Goal: Obtain resource: Download file/media

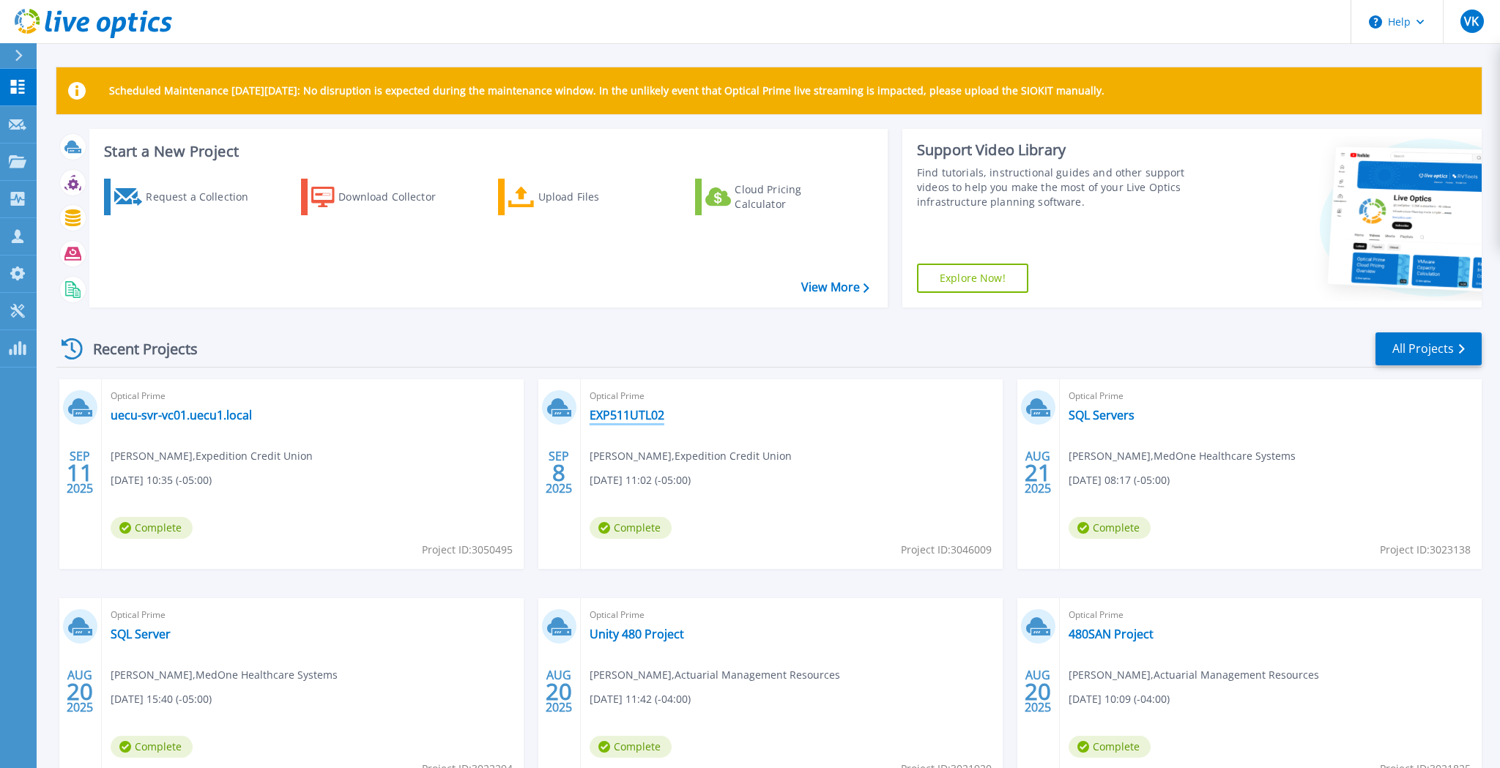
click at [641, 414] on link "EXP511UTL02" at bounding box center [626, 415] width 75 height 15
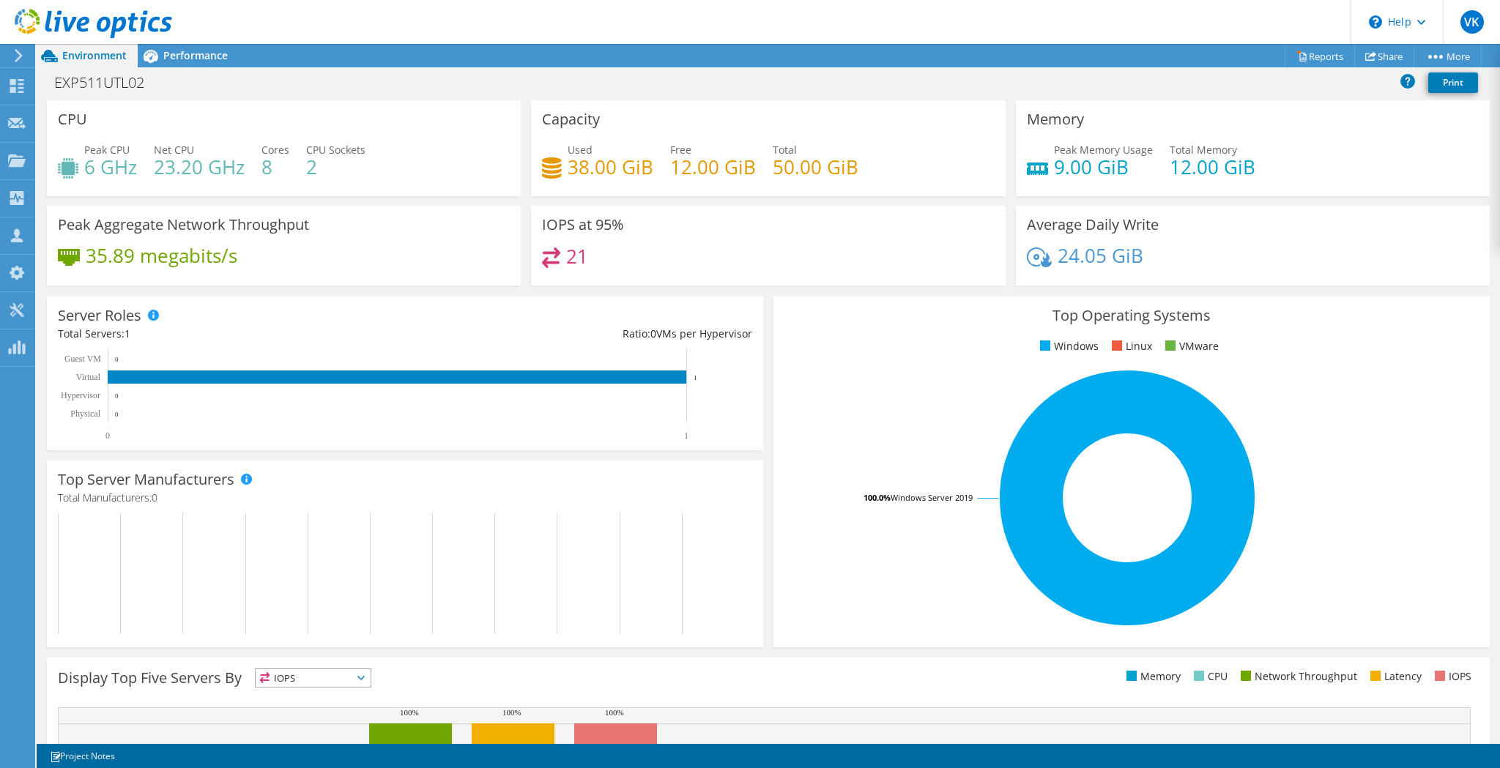
scroll to position [41, 0]
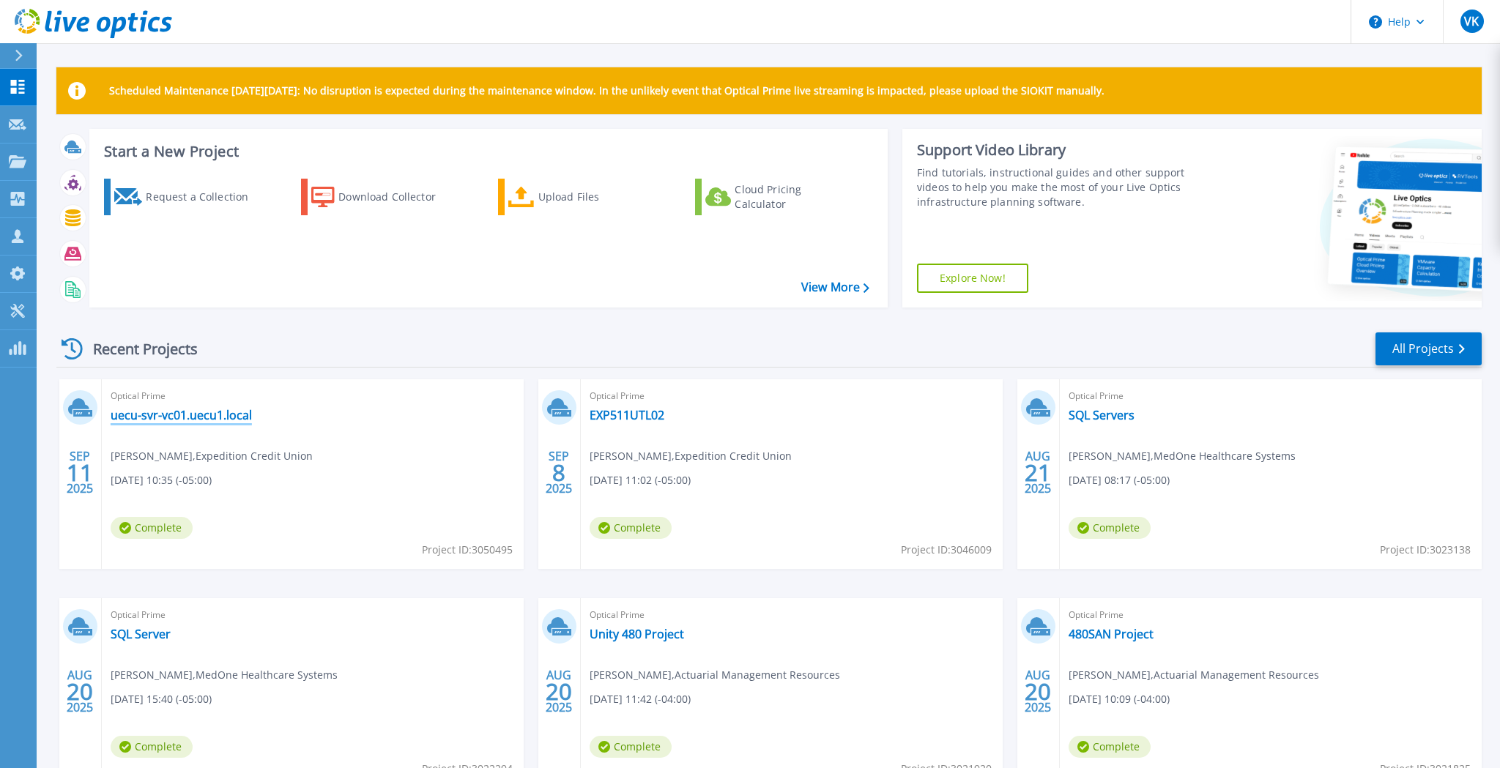
click at [227, 414] on link "uecu-svr-vc01.uecu1.local" at bounding box center [181, 415] width 141 height 15
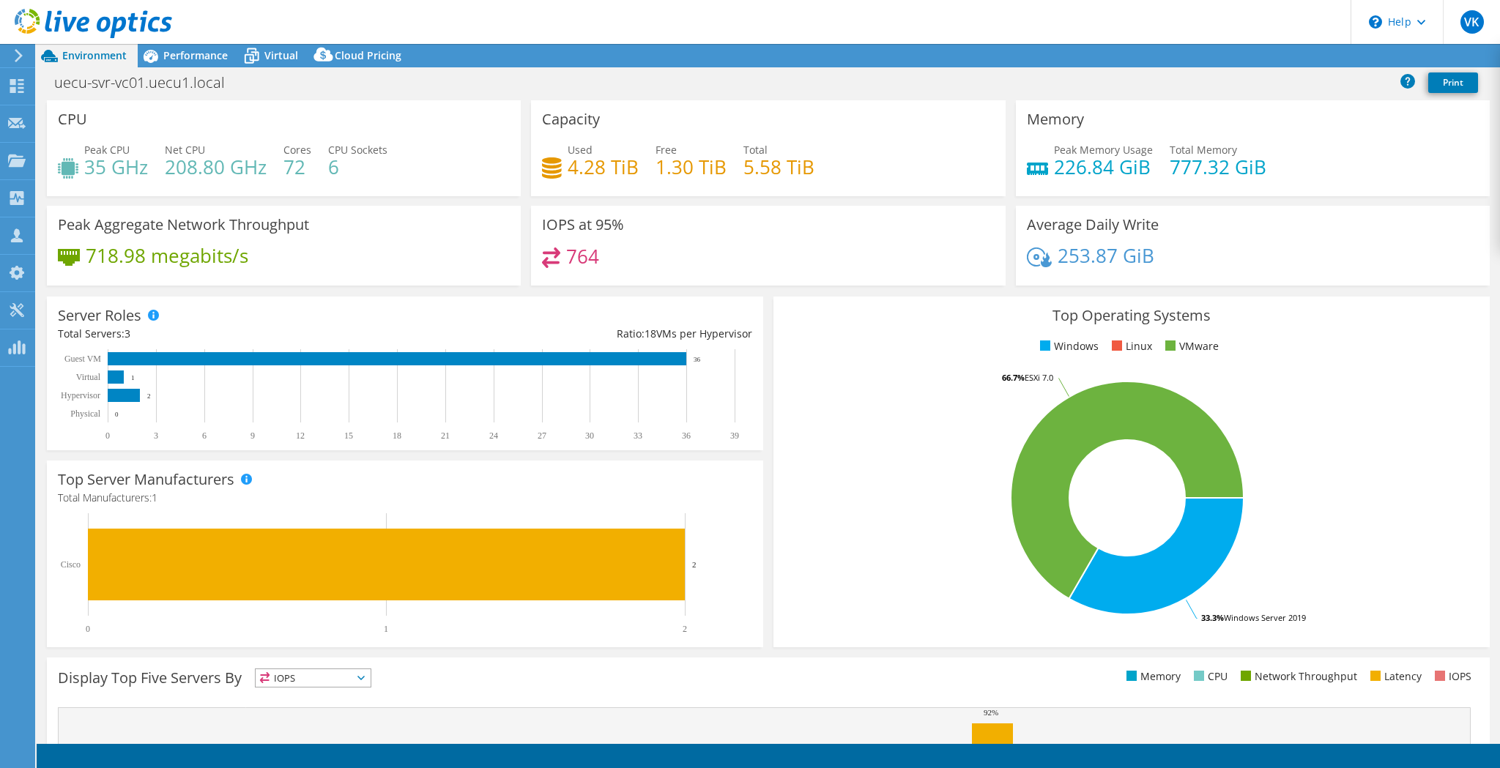
select select "USD"
click at [207, 59] on span "Performance" at bounding box center [195, 55] width 64 height 14
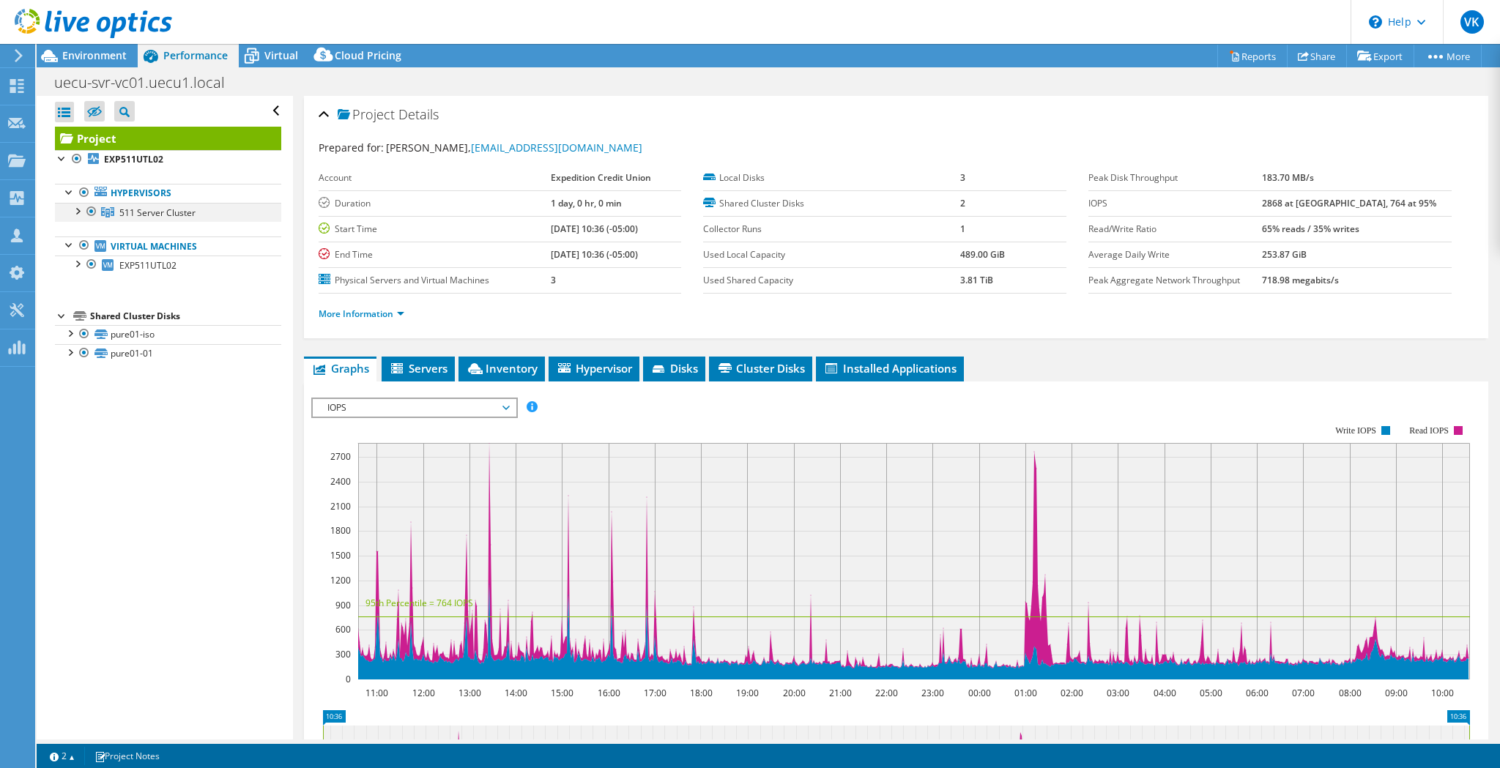
click at [80, 212] on div at bounding box center [77, 210] width 15 height 15
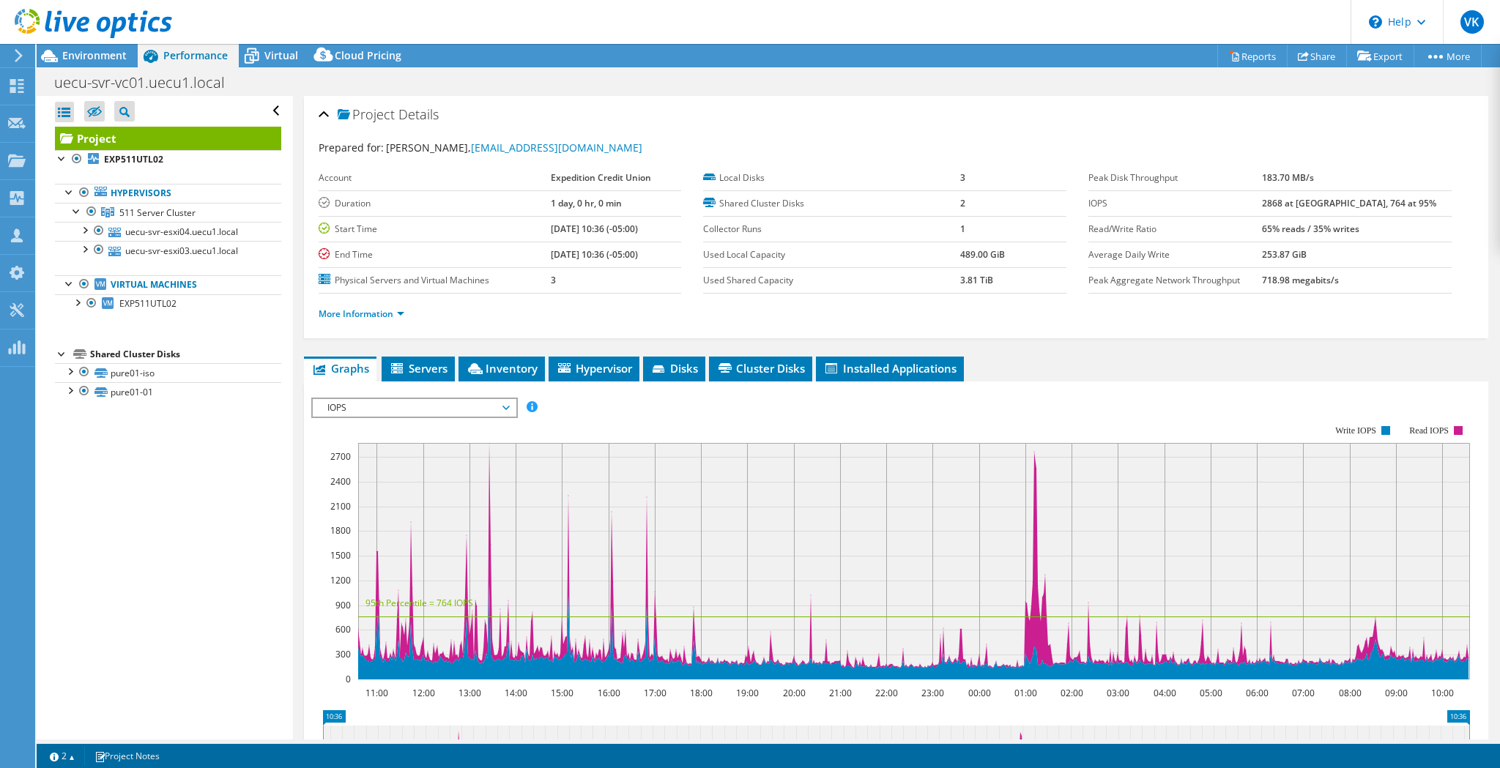
click at [953, 543] on rect at bounding box center [914, 561] width 1112 height 237
click at [502, 406] on span "IOPS" at bounding box center [414, 408] width 188 height 18
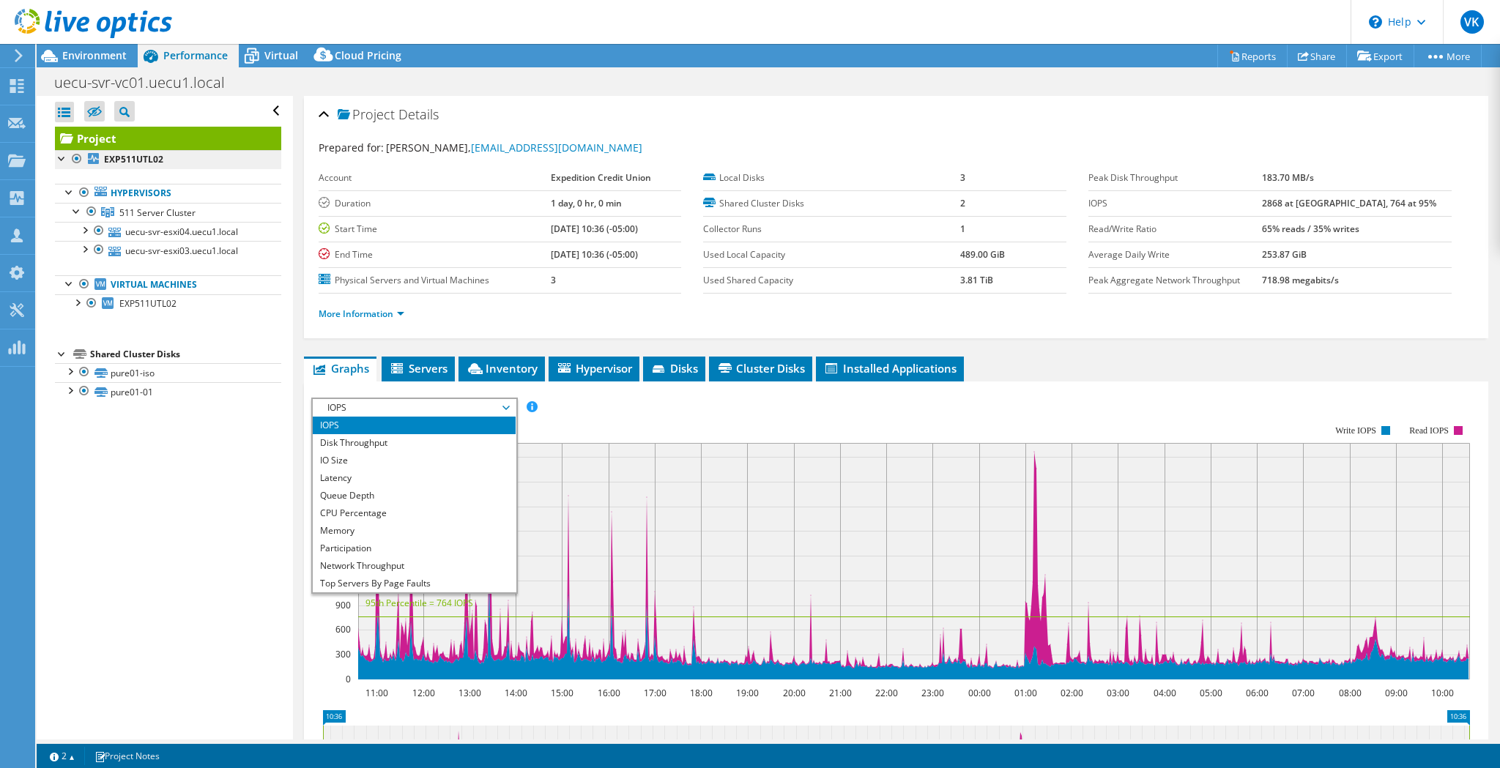
click at [156, 158] on b "EXP511UTL02" at bounding box center [133, 159] width 59 height 12
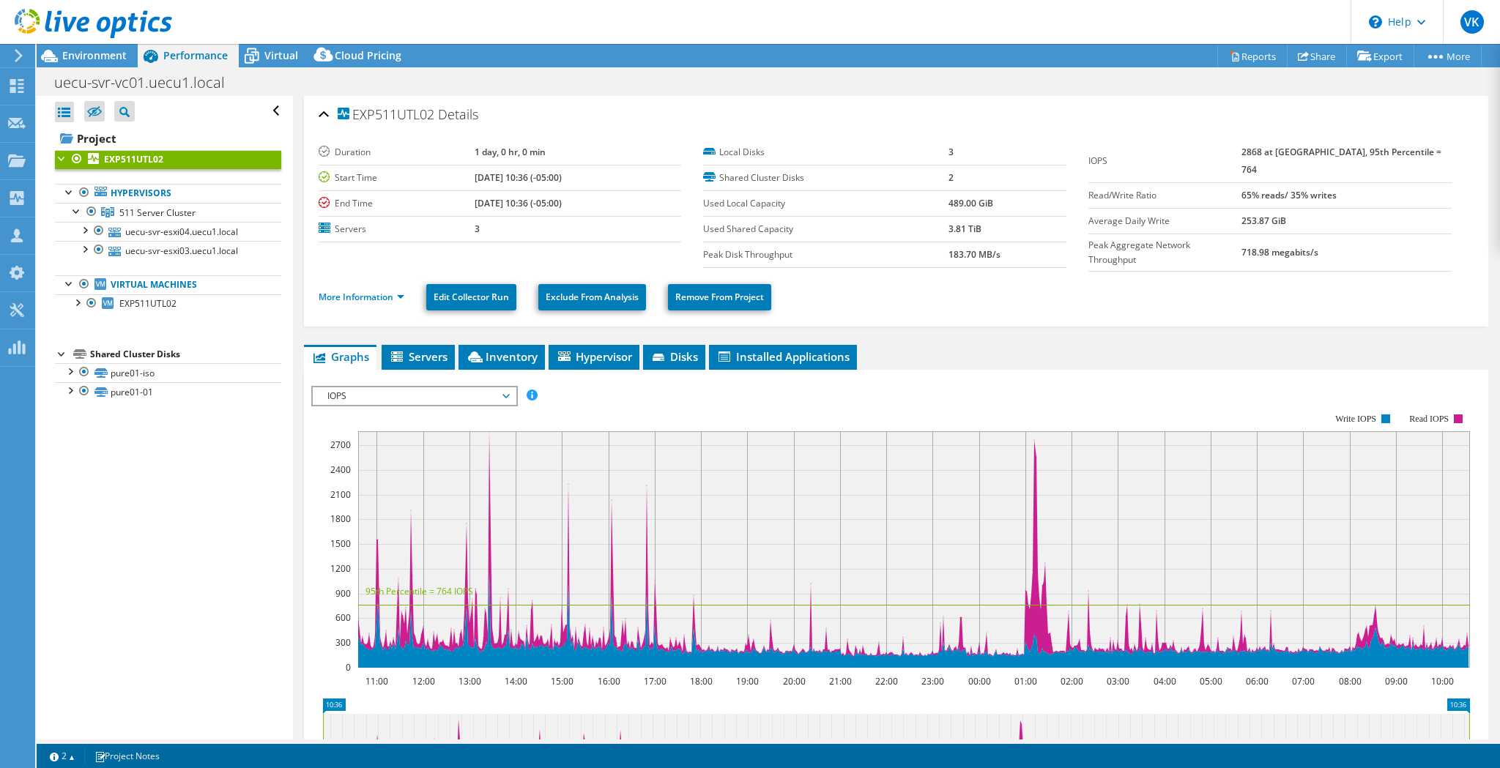
click at [505, 389] on span "IOPS" at bounding box center [414, 396] width 188 height 18
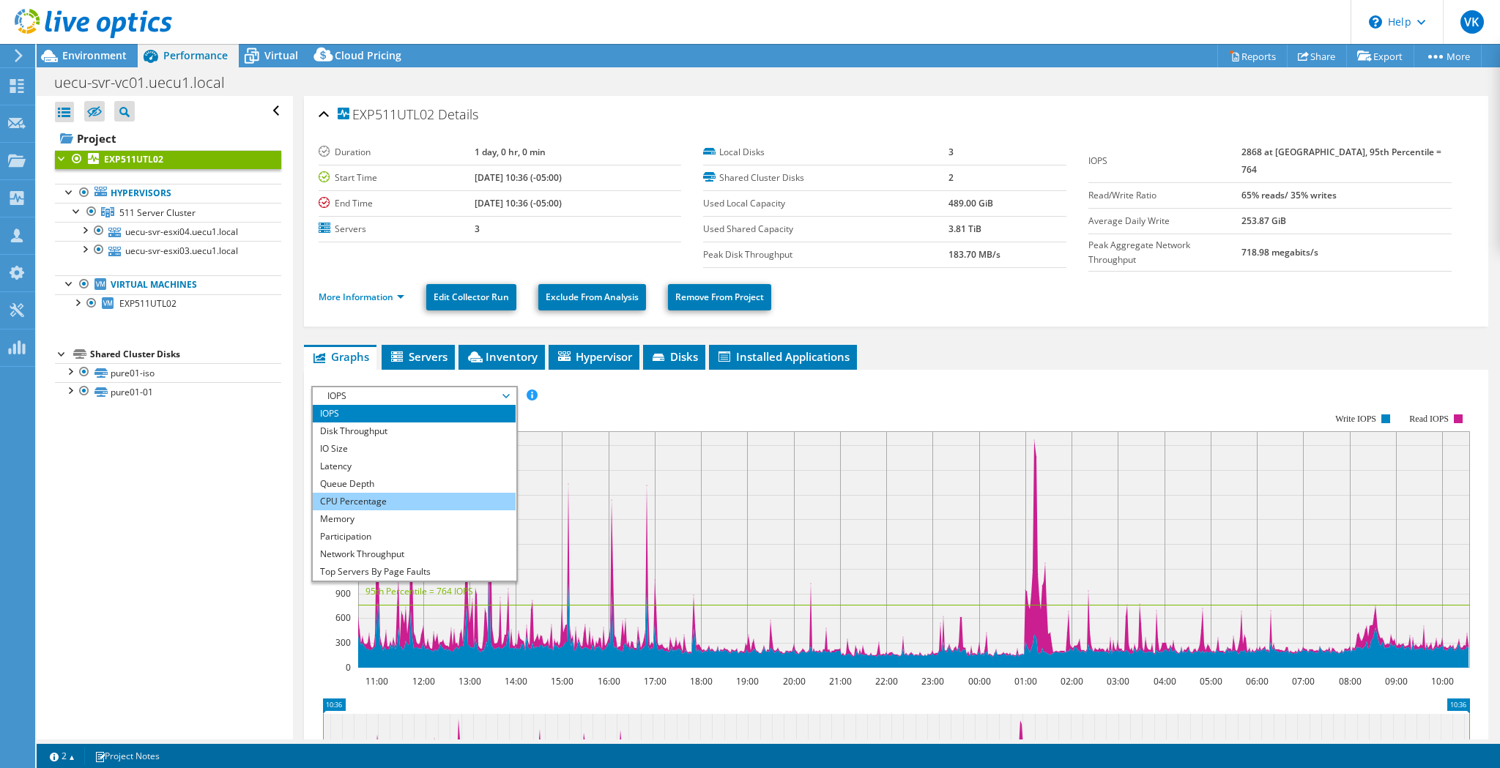
click at [429, 494] on li "CPU Percentage" at bounding box center [414, 502] width 203 height 18
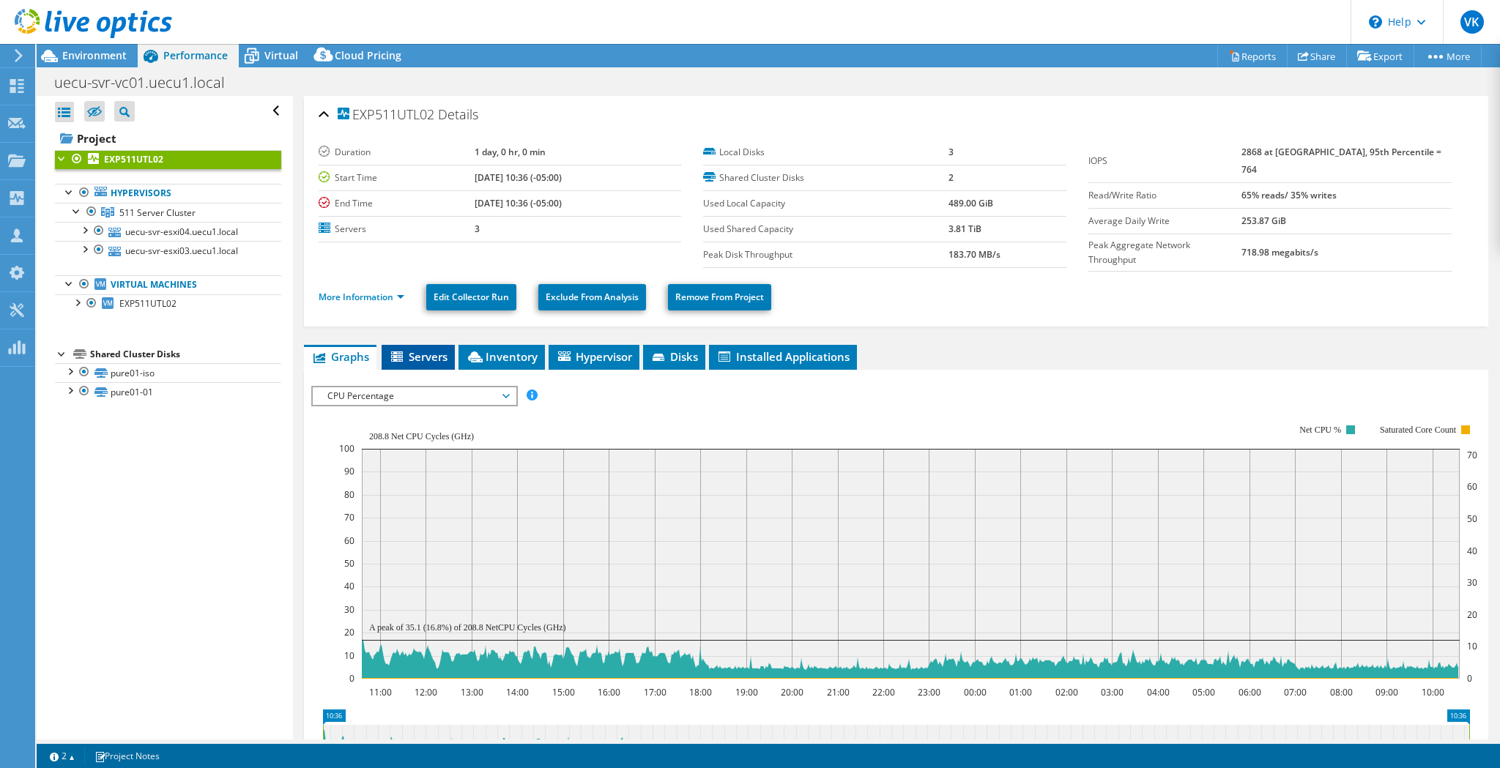
click at [430, 361] on li "Servers" at bounding box center [418, 357] width 73 height 25
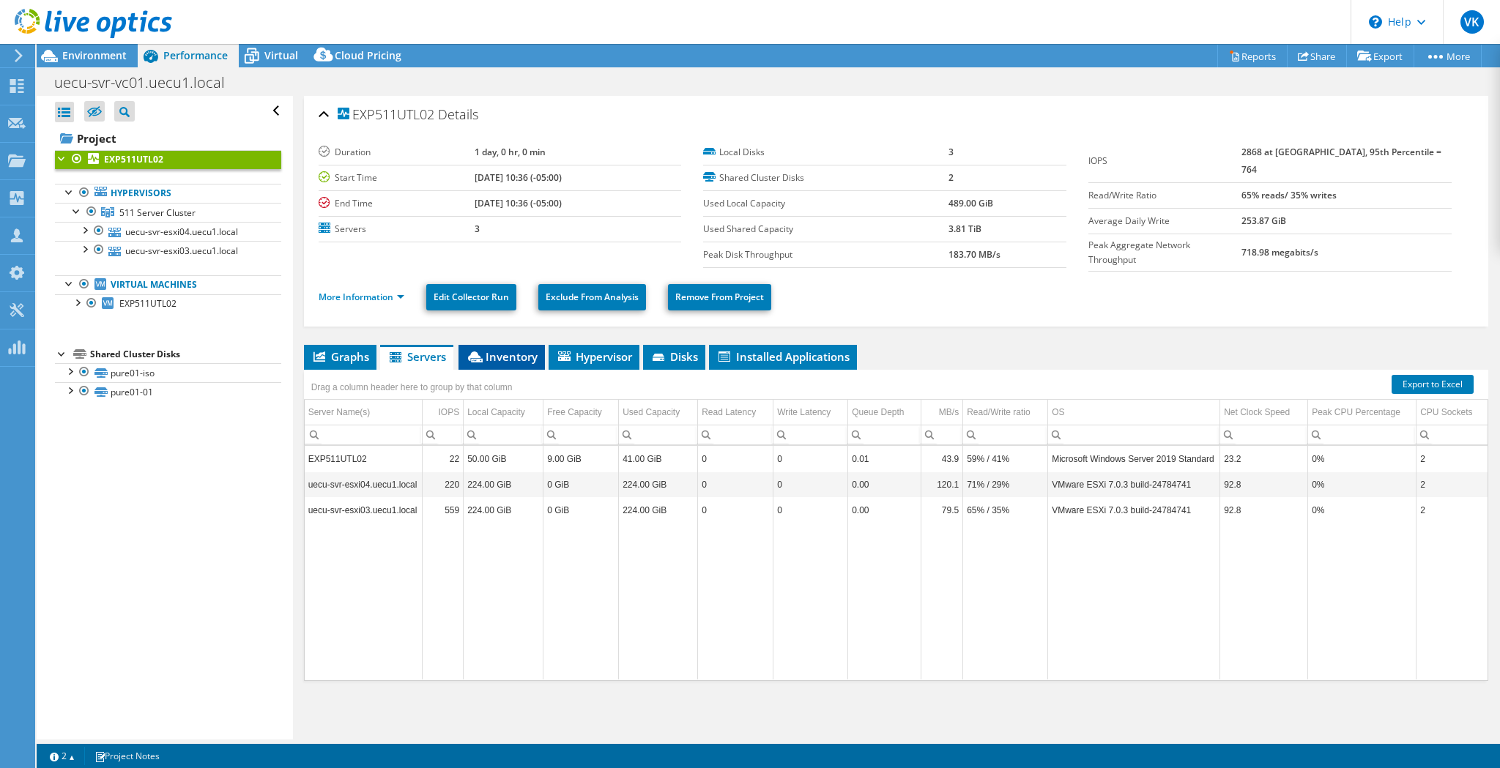
click at [516, 356] on span "Inventory" at bounding box center [502, 356] width 72 height 15
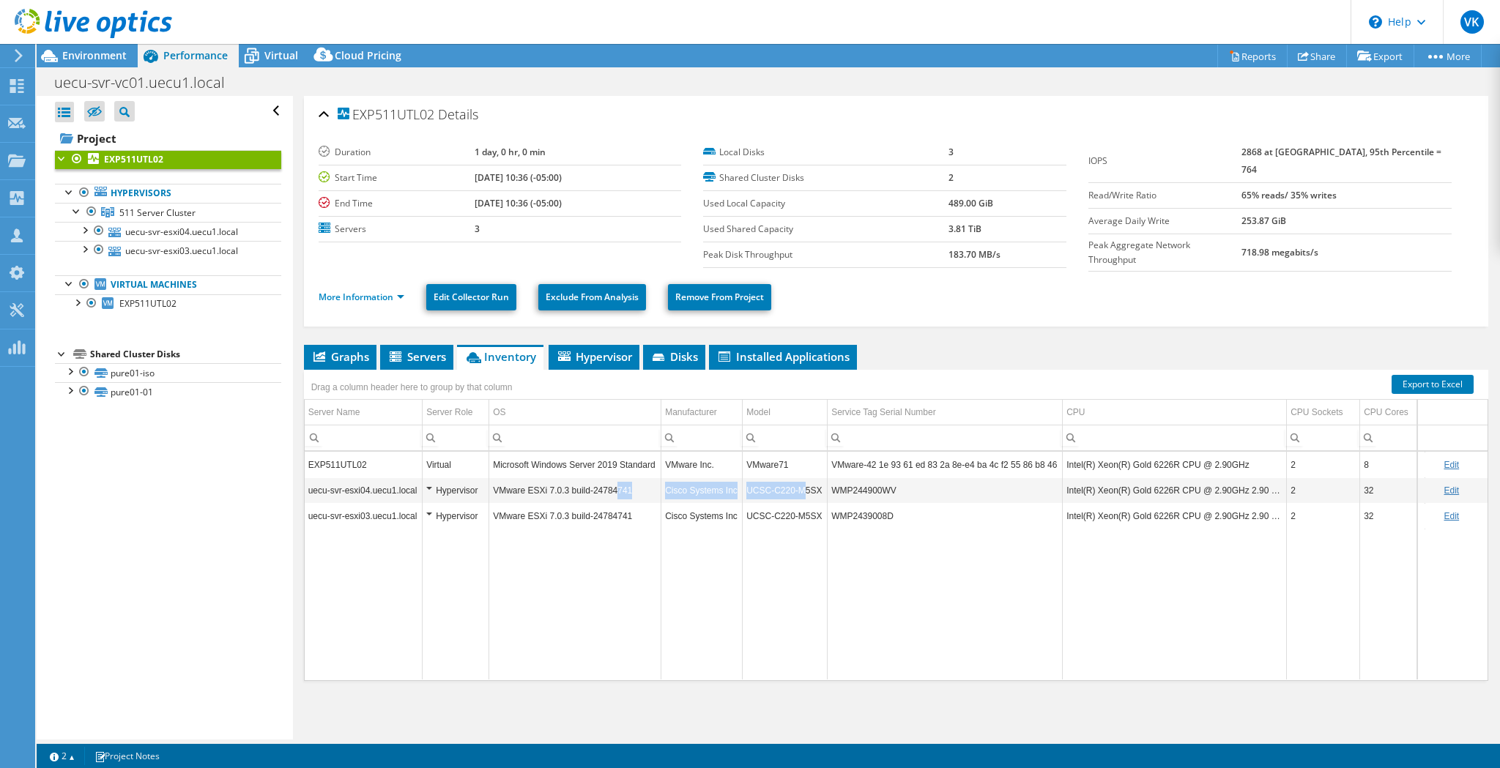
drag, startPoint x: 617, startPoint y: 486, endPoint x: 811, endPoint y: 486, distance: 193.3
click at [809, 486] on tr "uecu-svr-esxi04.uecu1.local Hypervisor VMware ESXi 7.0.3 build-24784741 Cisco S…" at bounding box center [970, 490] width 1331 height 26
click at [826, 486] on td "UCSC-C220-M5SX" at bounding box center [785, 490] width 85 height 26
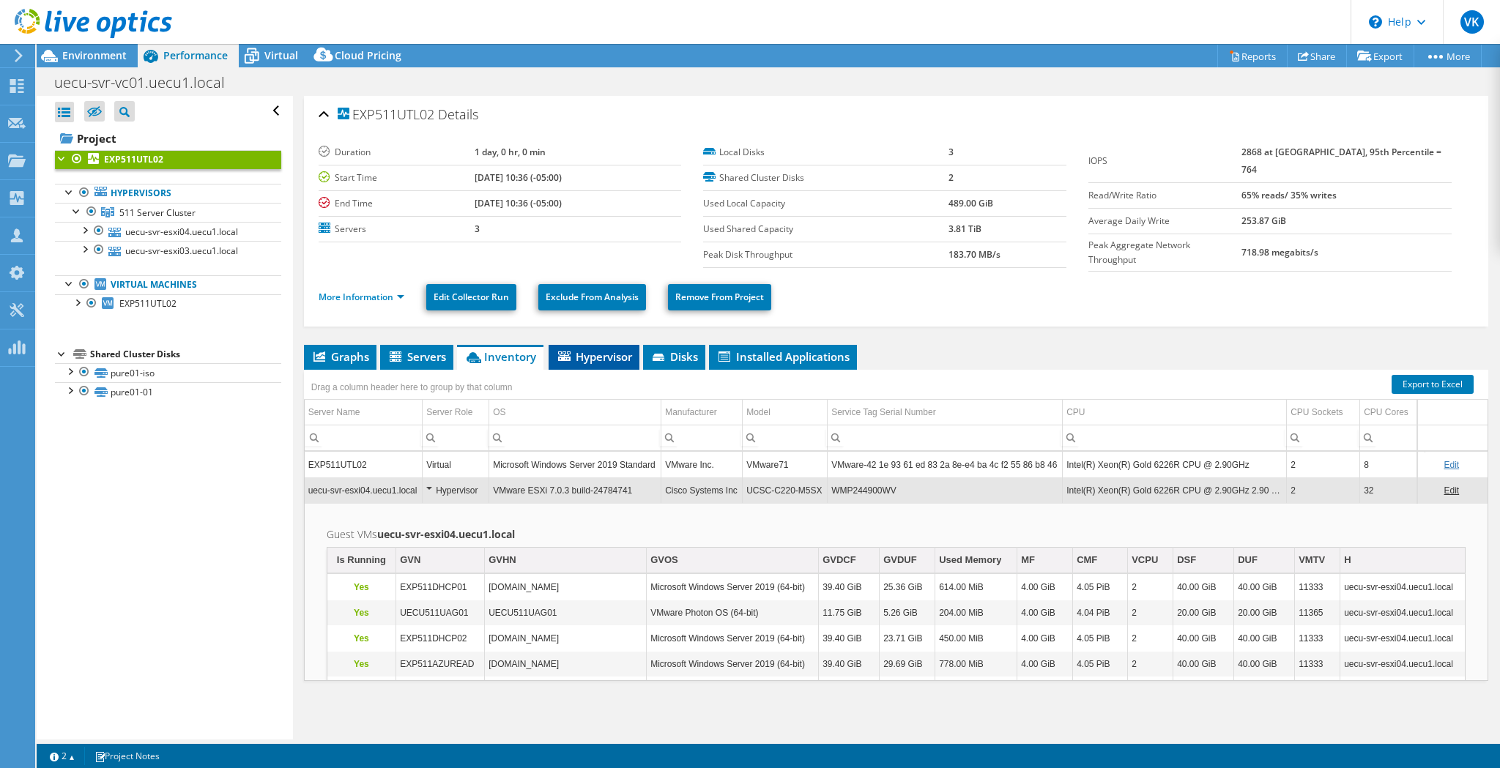
click at [607, 349] on span "Hypervisor" at bounding box center [594, 356] width 76 height 15
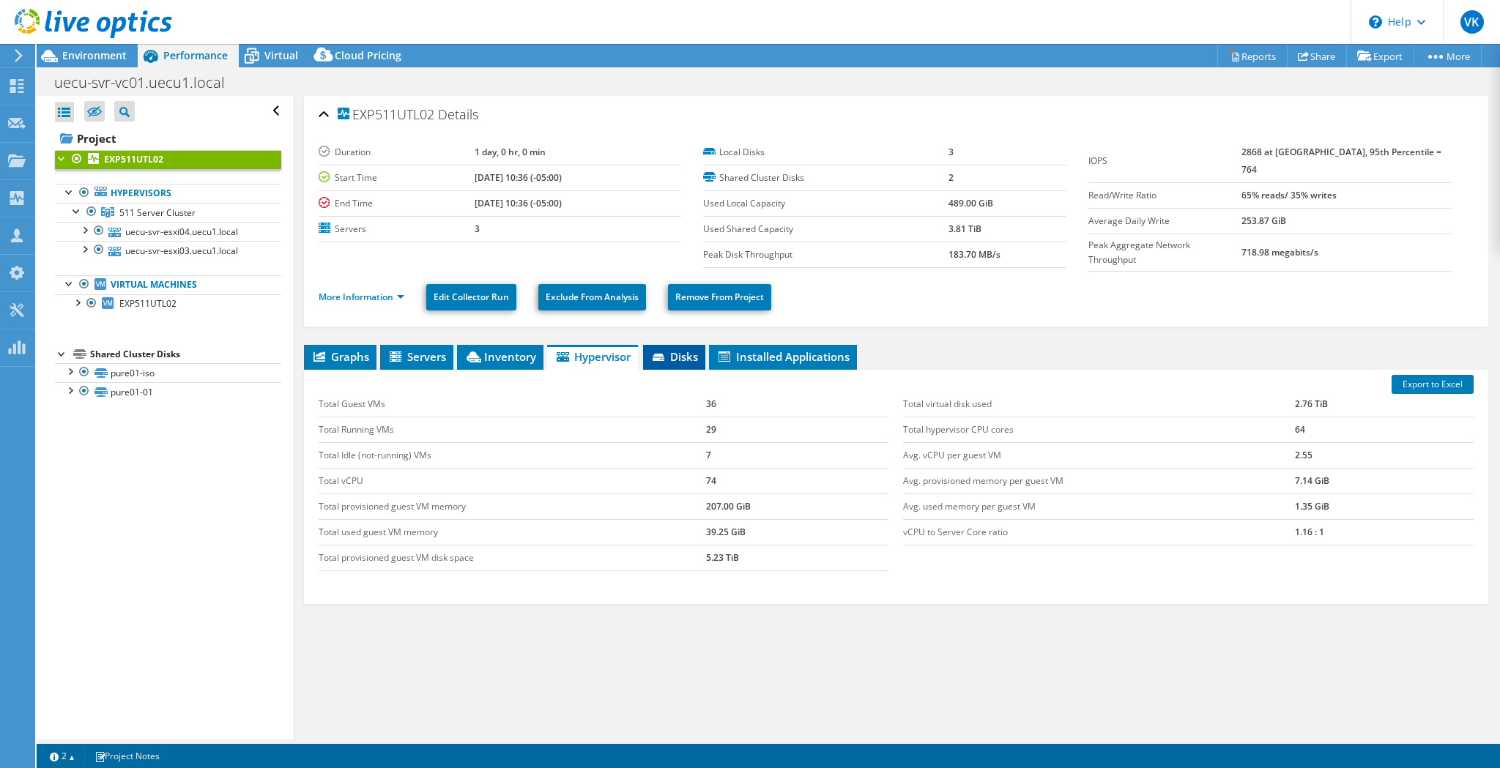
click at [671, 353] on span "Disks" at bounding box center [674, 356] width 48 height 15
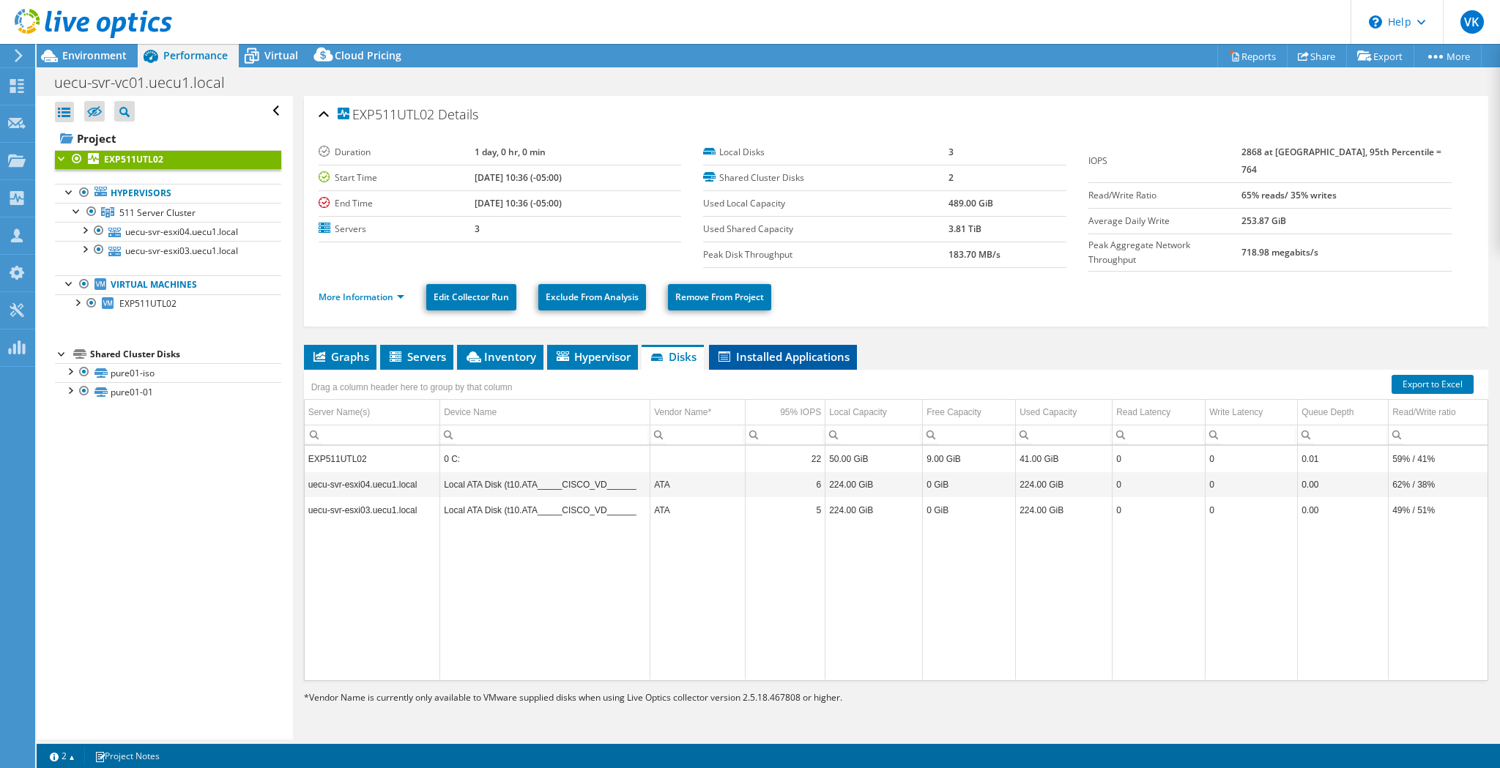
click at [770, 362] on li "Installed Applications" at bounding box center [783, 357] width 148 height 25
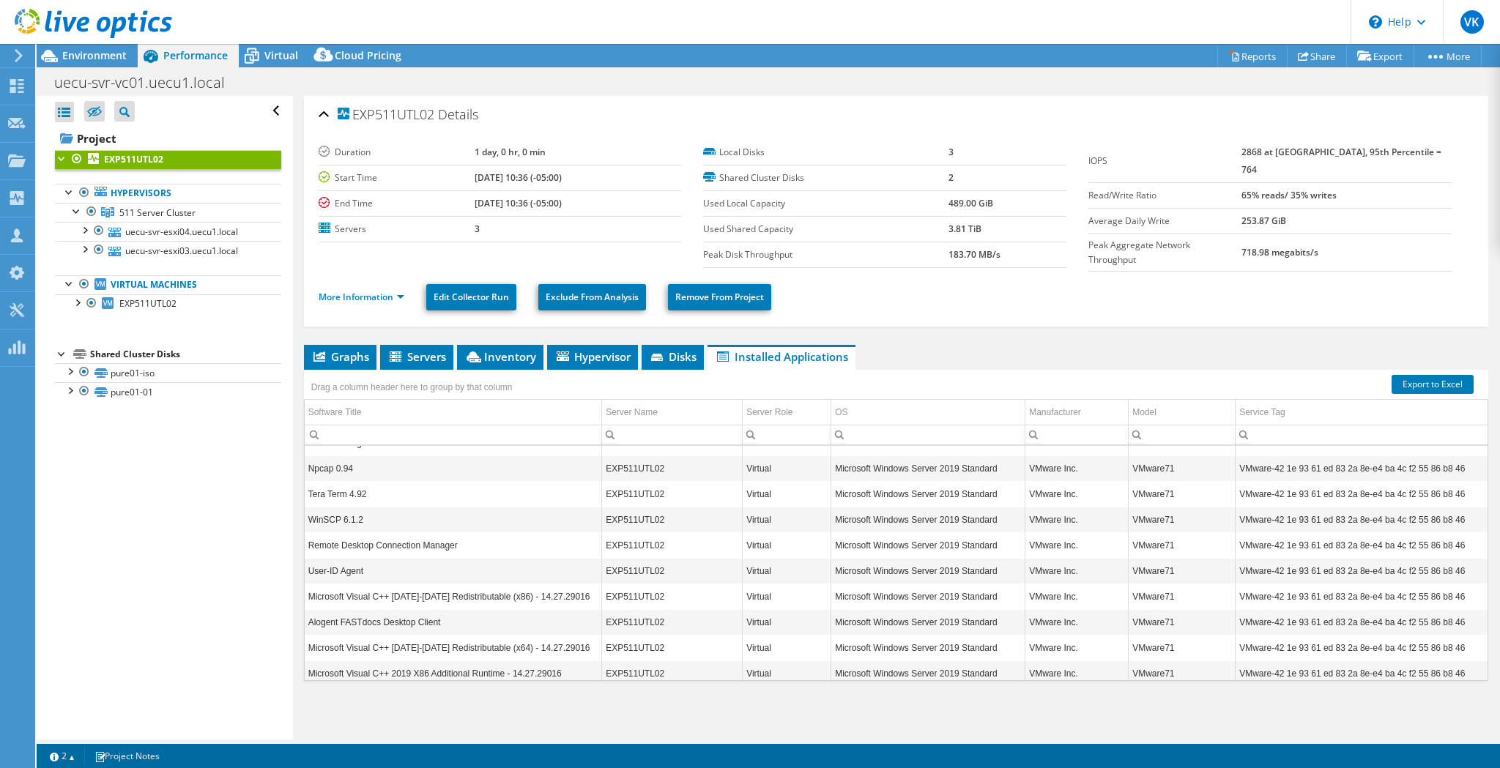
scroll to position [425, 0]
click at [267, 52] on span "Virtual" at bounding box center [281, 55] width 34 height 14
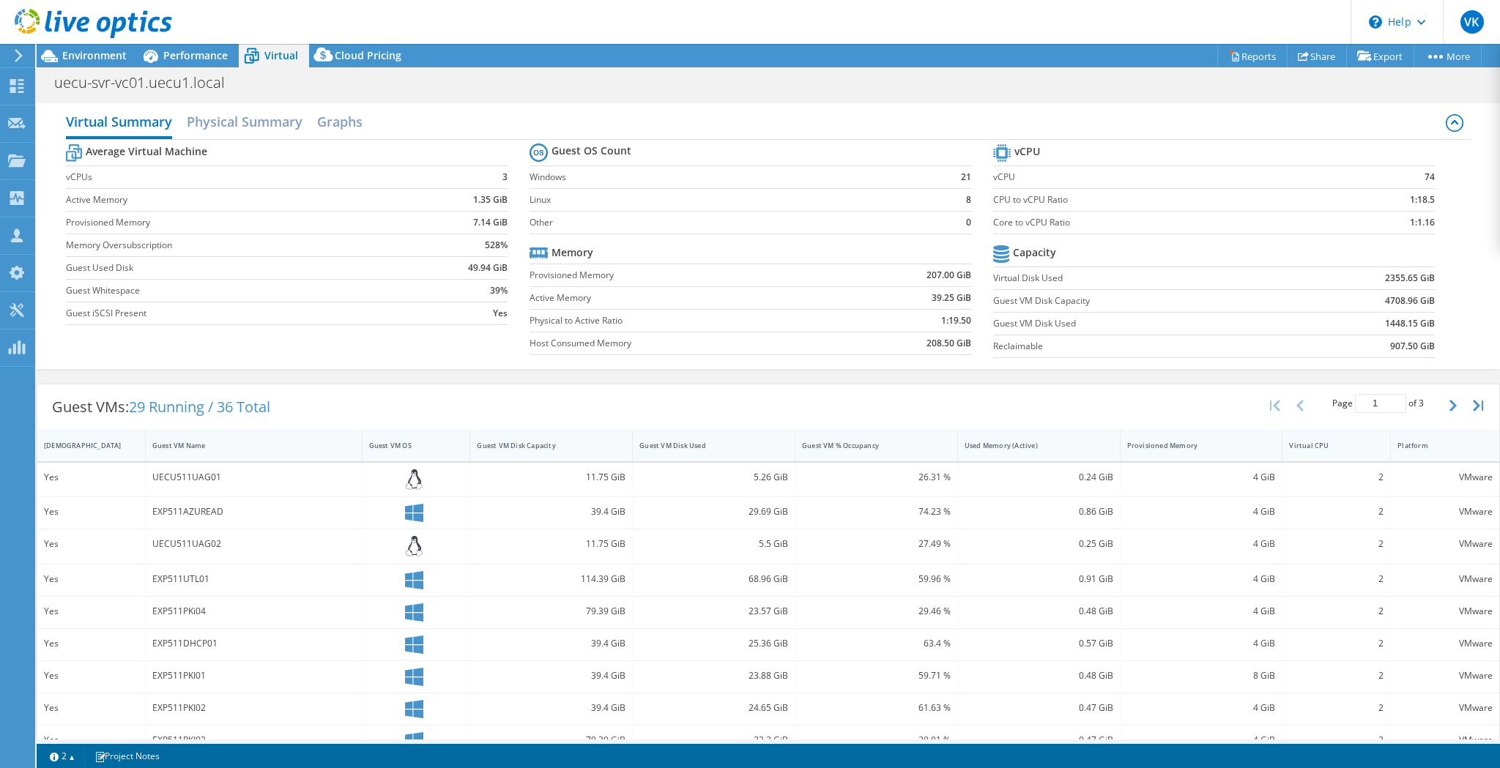
click at [265, 52] on span "Virtual" at bounding box center [281, 55] width 34 height 14
click at [182, 51] on span "Performance" at bounding box center [195, 55] width 64 height 14
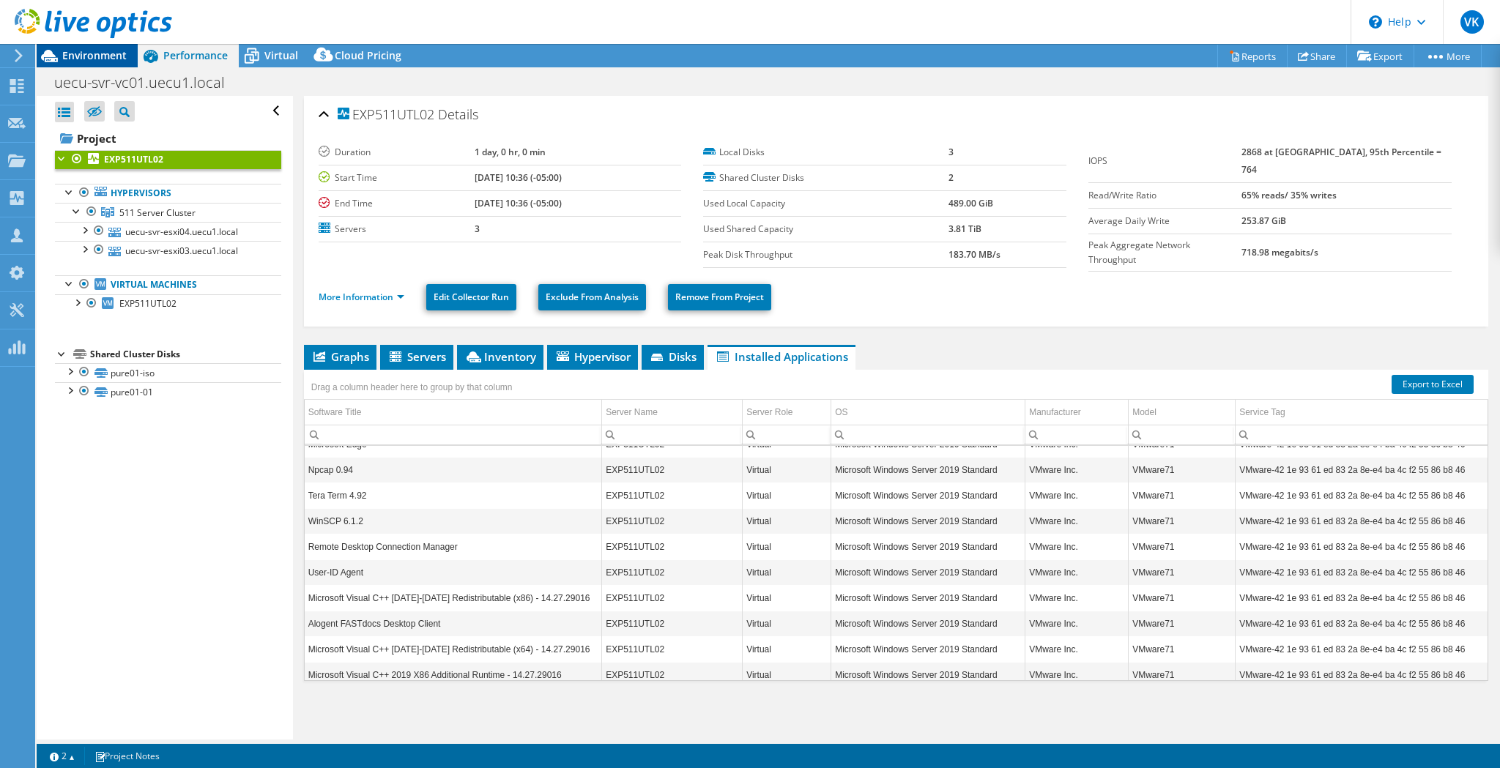
click at [94, 52] on span "Environment" at bounding box center [94, 55] width 64 height 14
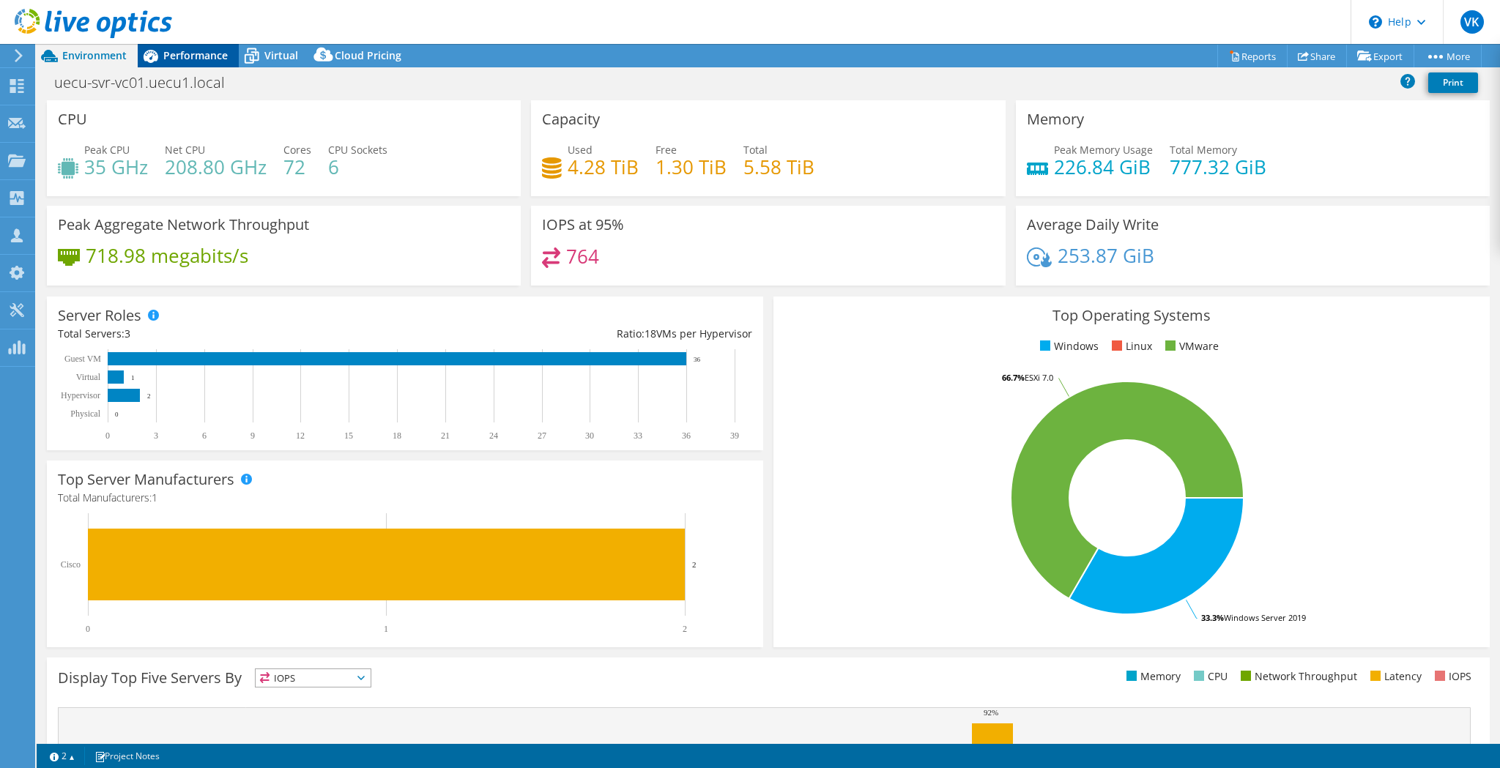
click at [168, 53] on span "Performance" at bounding box center [195, 55] width 64 height 14
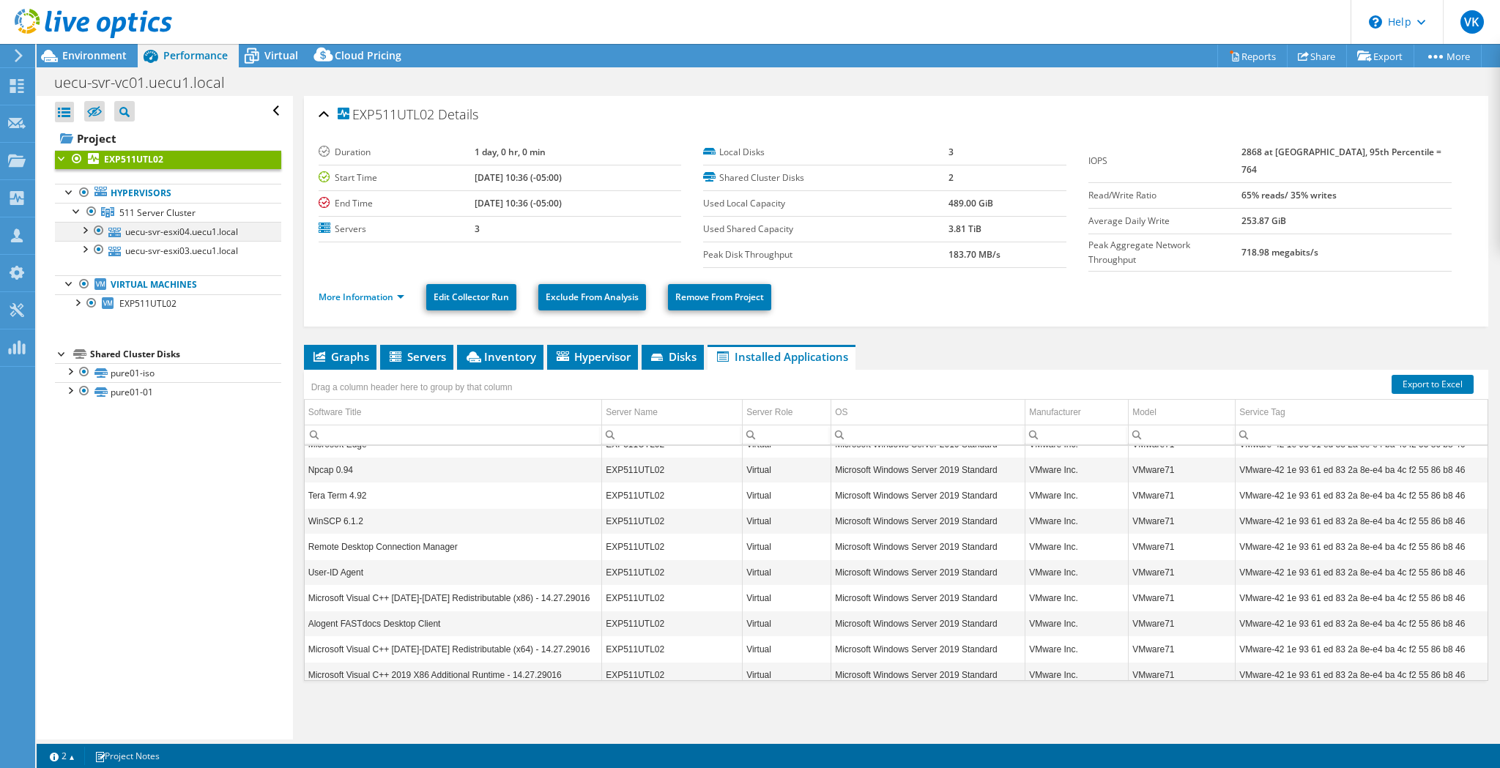
click at [86, 231] on div at bounding box center [84, 229] width 15 height 15
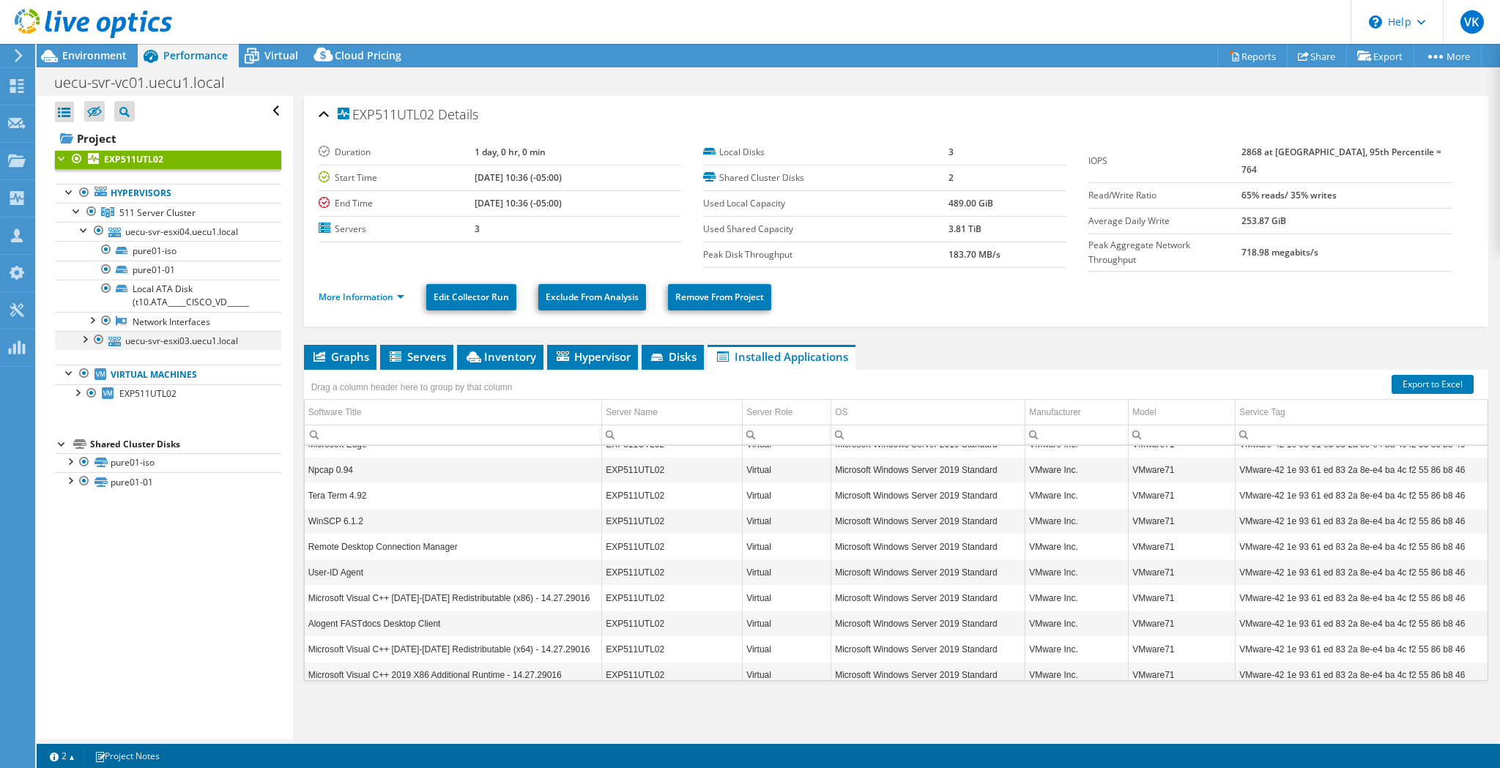
click at [82, 338] on div at bounding box center [84, 338] width 15 height 15
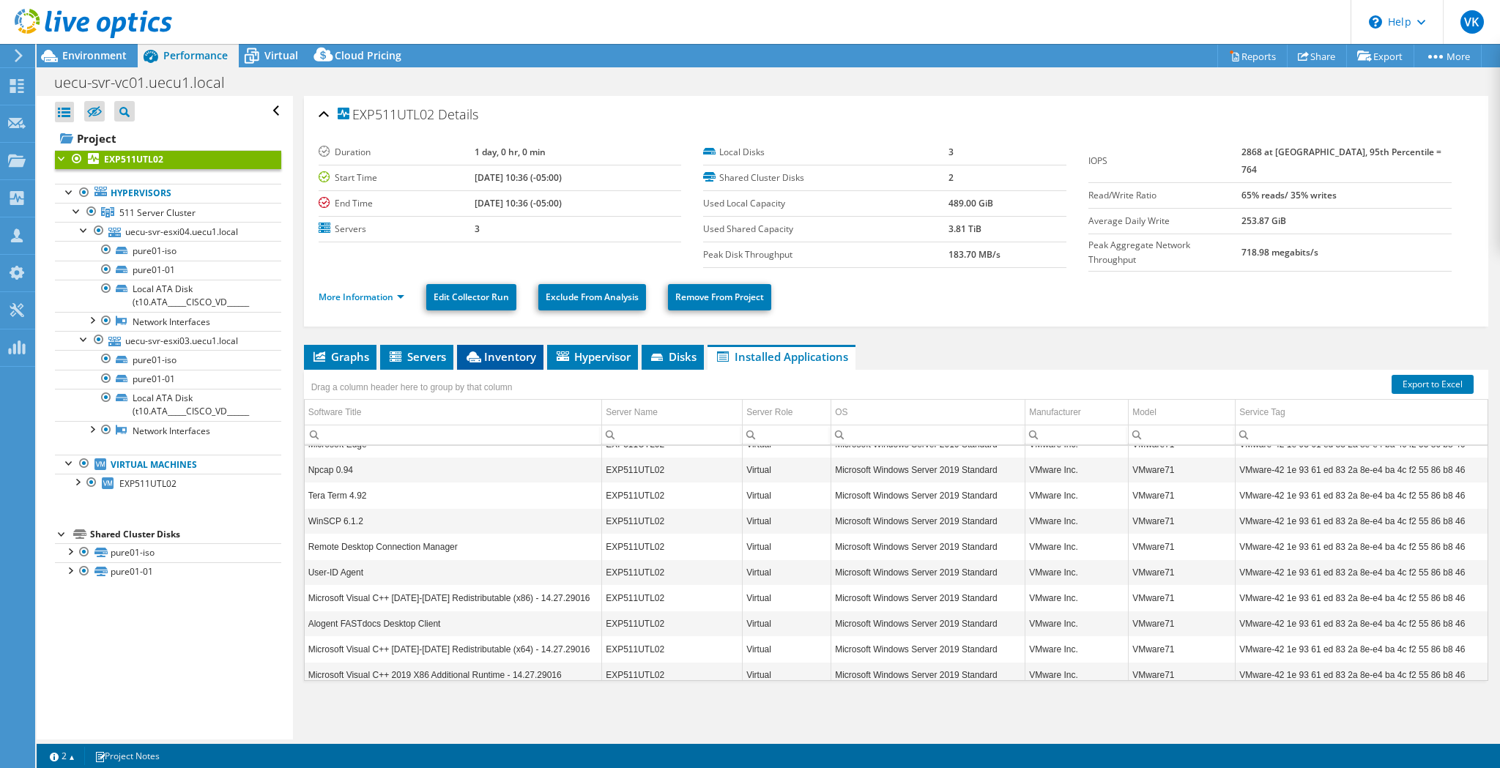
click at [508, 351] on span "Inventory" at bounding box center [500, 356] width 72 height 15
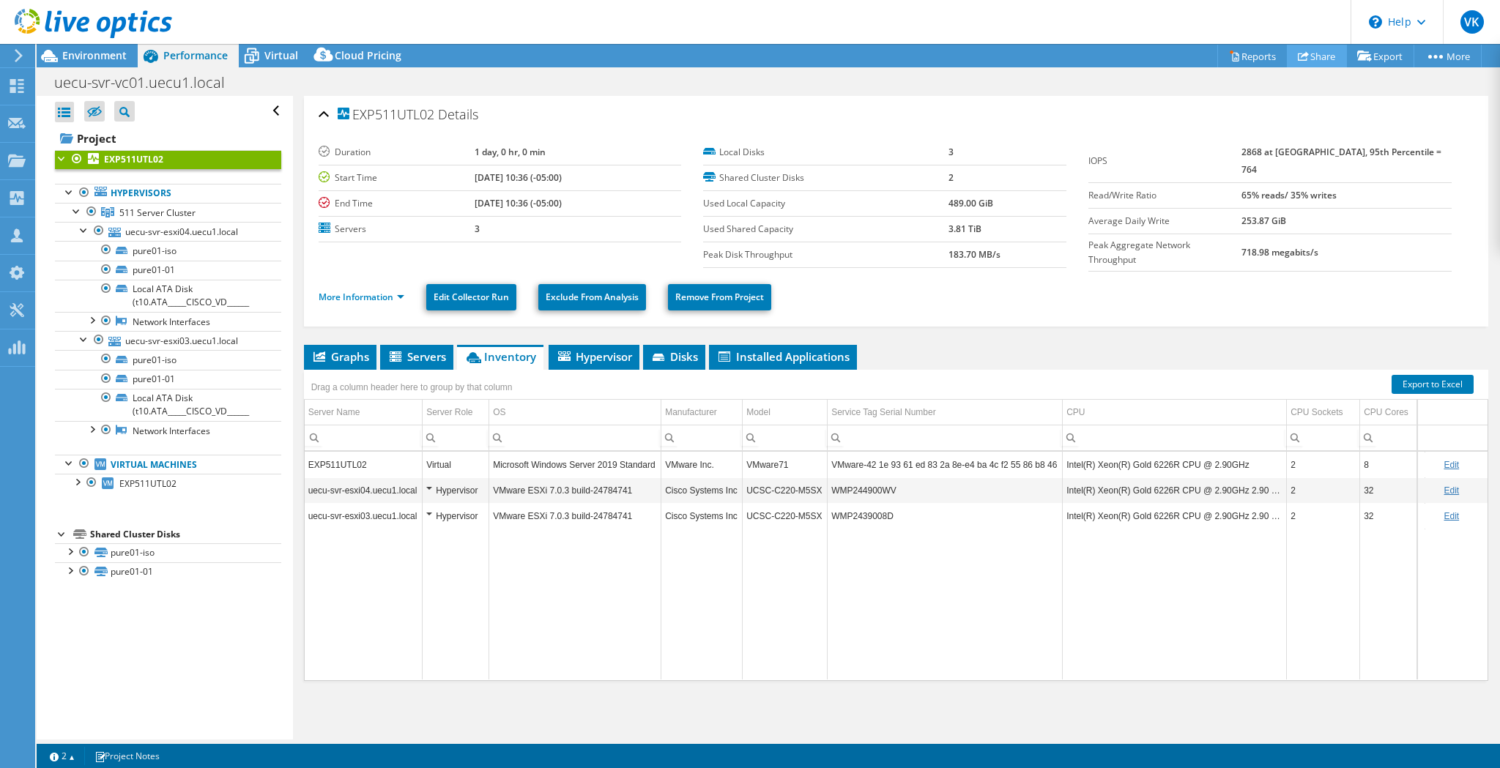
click at [1302, 53] on link "Share" at bounding box center [1317, 56] width 60 height 23
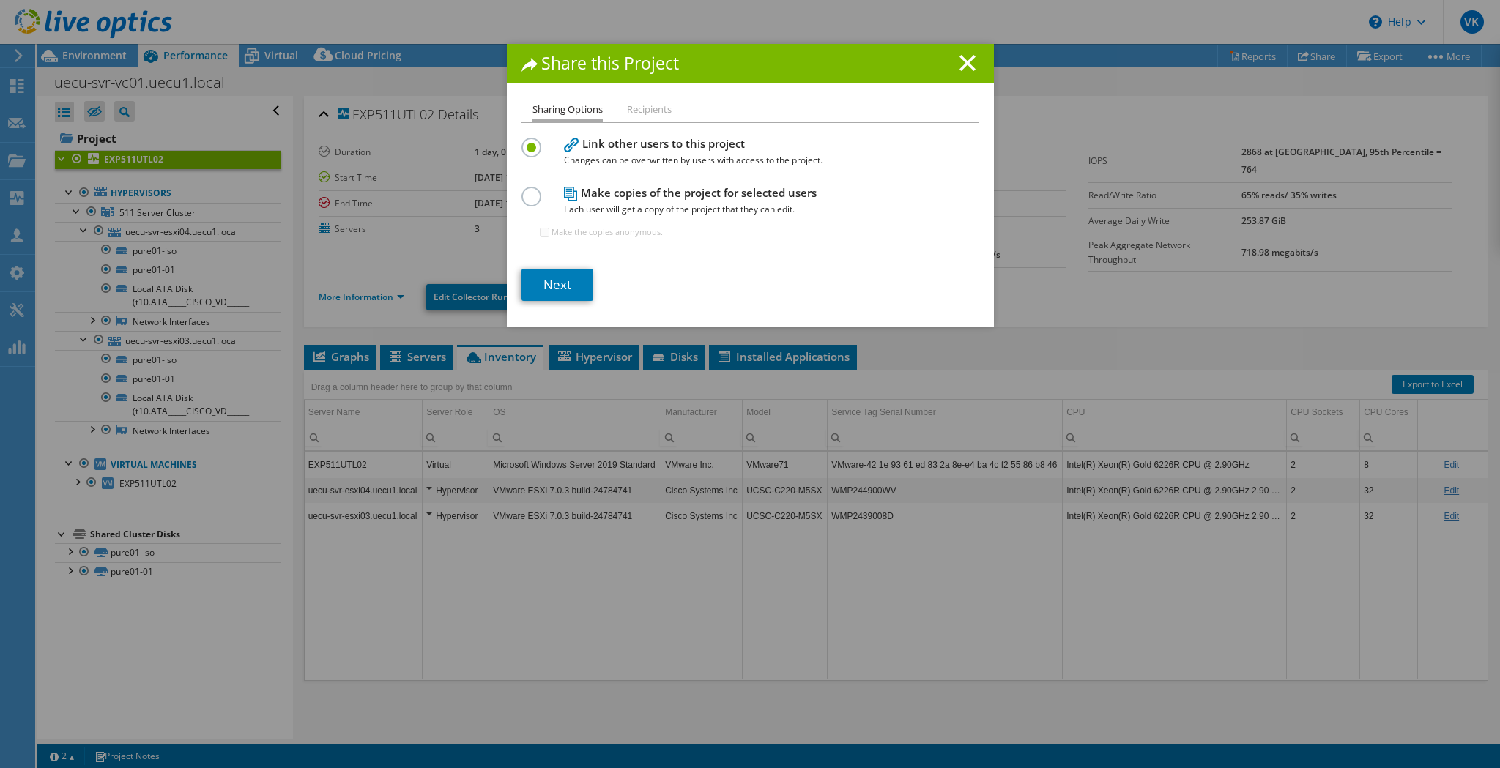
drag, startPoint x: 963, startPoint y: 59, endPoint x: 1011, endPoint y: 60, distance: 48.3
click at [964, 59] on line at bounding box center [967, 63] width 15 height 15
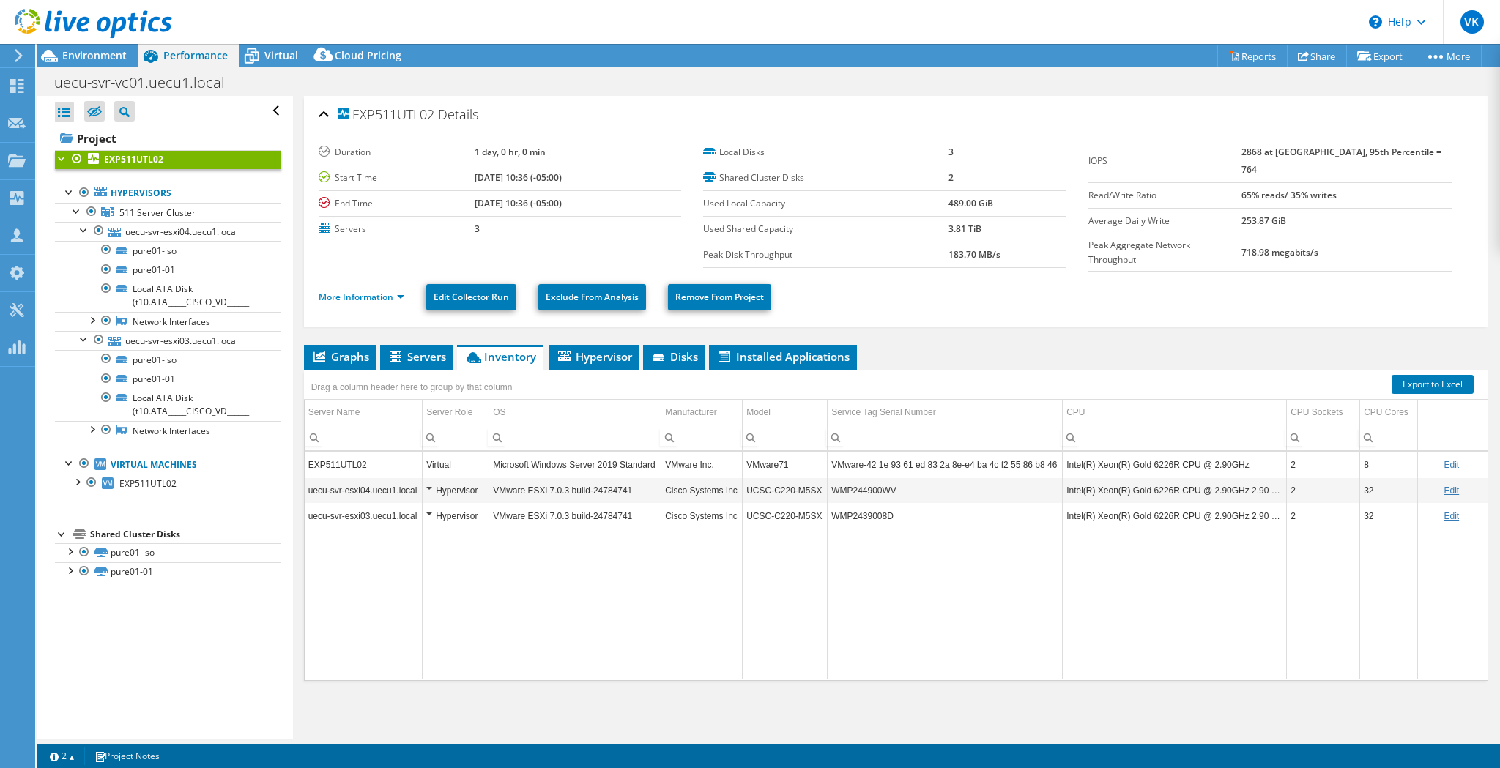
click at [1249, 54] on link "Reports" at bounding box center [1252, 56] width 70 height 23
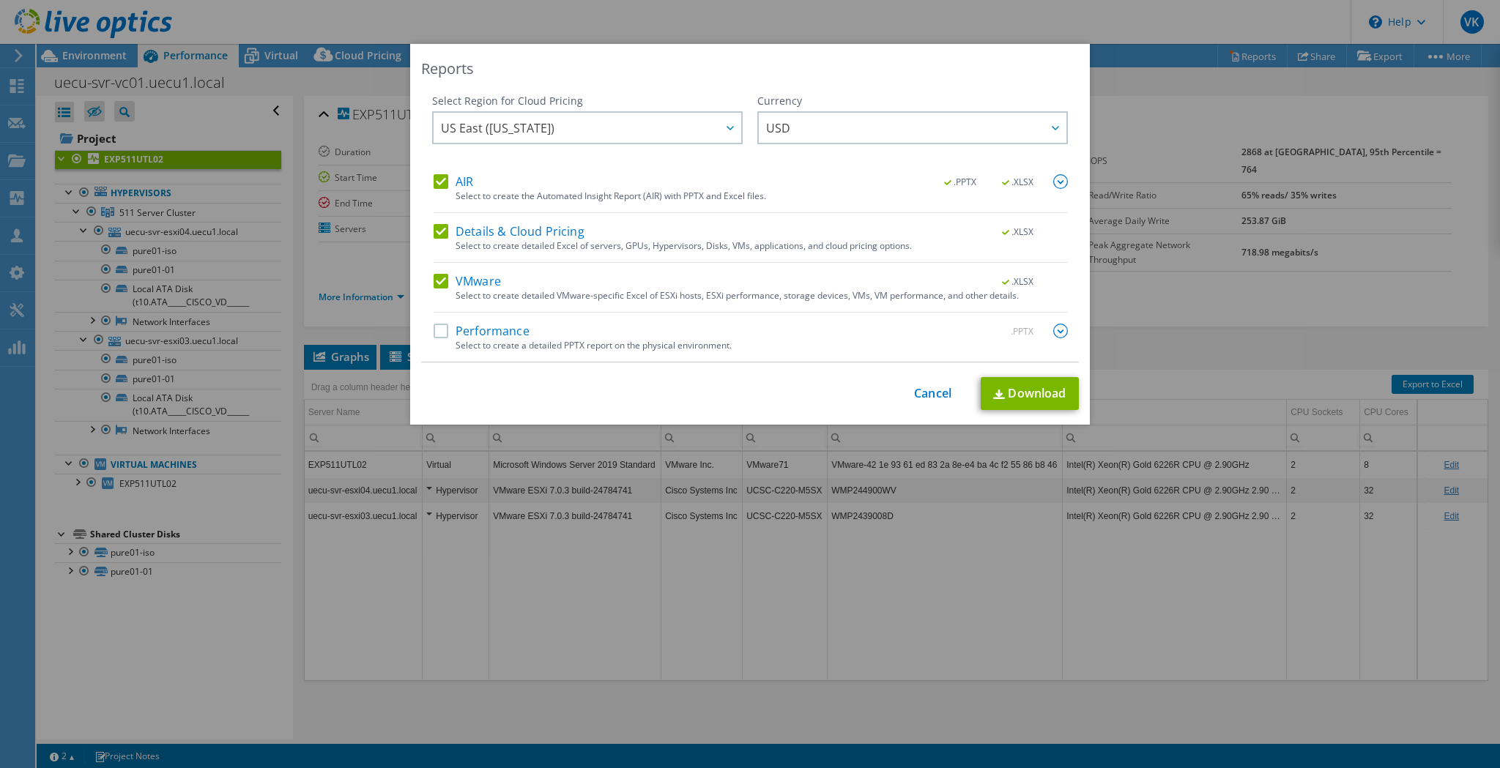
drag, startPoint x: 443, startPoint y: 333, endPoint x: 445, endPoint y: 281, distance: 52.0
click at [444, 331] on label "Performance" at bounding box center [482, 331] width 96 height 15
click at [0, 0] on input "Performance" at bounding box center [0, 0] width 0 height 0
click at [442, 230] on label "Details & Cloud Pricing" at bounding box center [509, 231] width 151 height 15
click at [0, 0] on input "Details & Cloud Pricing" at bounding box center [0, 0] width 0 height 0
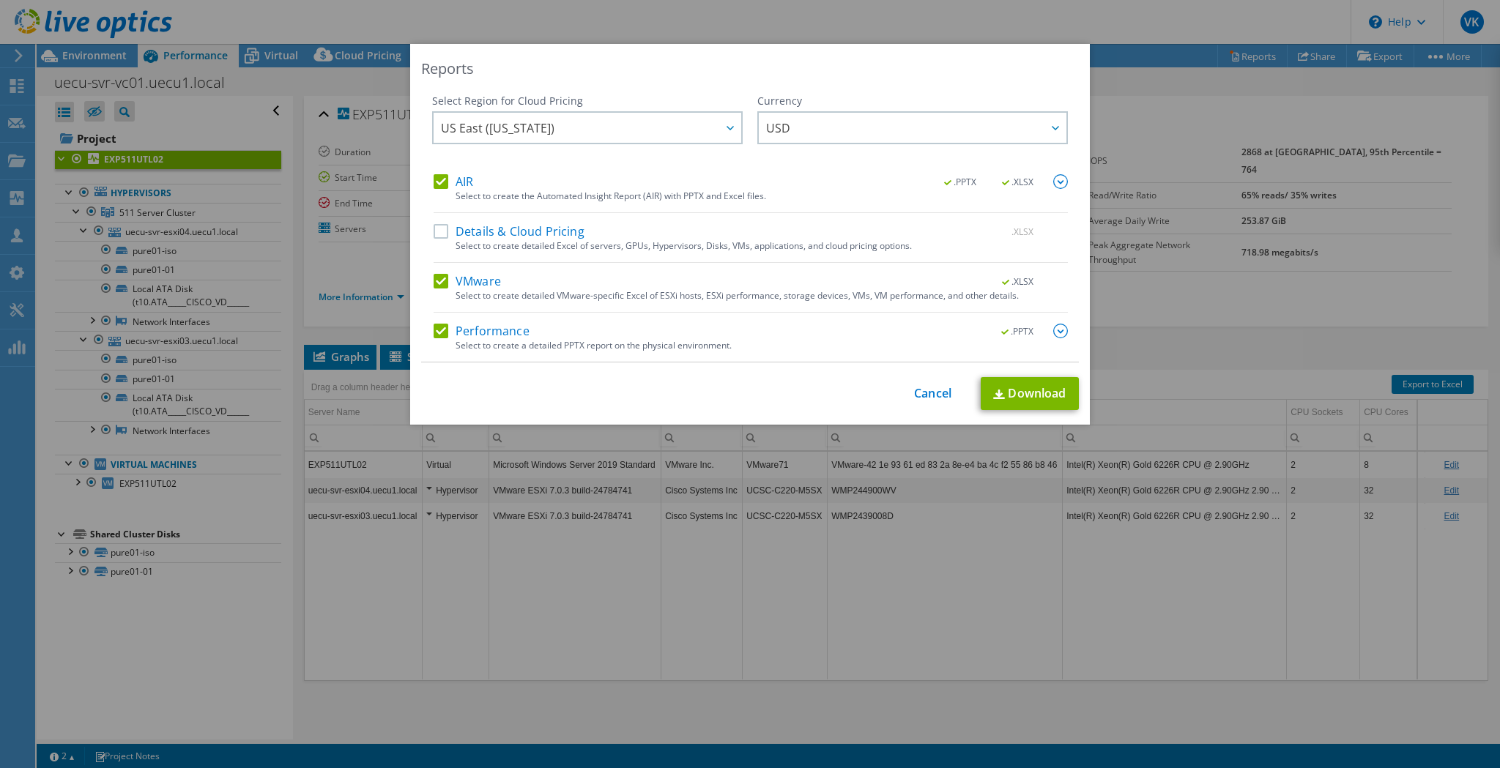
click at [440, 171] on div "Select Region for Cloud Pricing Asia Pacific (Hong Kong) Asia Pacific (Mumbai) …" at bounding box center [587, 134] width 310 height 81
click at [447, 181] on label "AIR" at bounding box center [454, 181] width 40 height 15
click at [0, 0] on input "AIR" at bounding box center [0, 0] width 0 height 0
click at [1032, 396] on link "Download" at bounding box center [1030, 393] width 98 height 33
click at [932, 393] on link "Cancel" at bounding box center [932, 394] width 37 height 14
